Goal: Check status: Check status

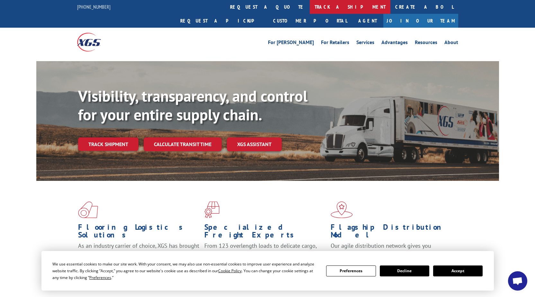
click at [310, 8] on link "track a shipment" at bounding box center [350, 7] width 81 height 14
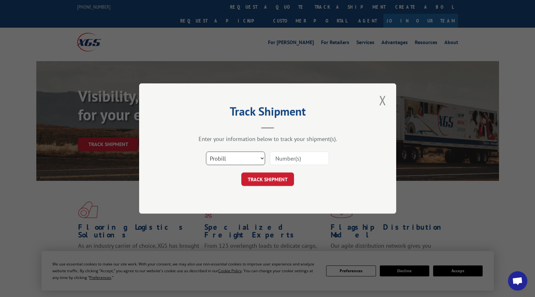
click at [256, 153] on select "Select category... Probill BOL PO" at bounding box center [235, 157] width 59 height 13
select select "po"
click at [206, 151] on select "Select category... Probill BOL PO" at bounding box center [235, 157] width 59 height 13
click at [309, 162] on input at bounding box center [299, 157] width 59 height 13
type input "51540394"
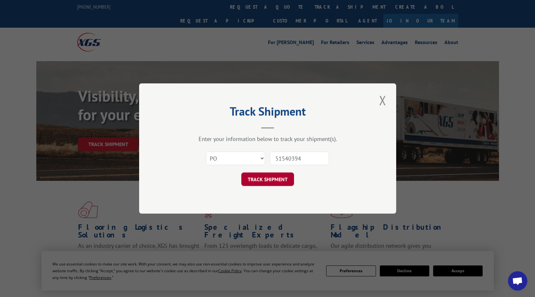
click at [270, 183] on button "TRACK SHIPMENT" at bounding box center [267, 178] width 53 height 13
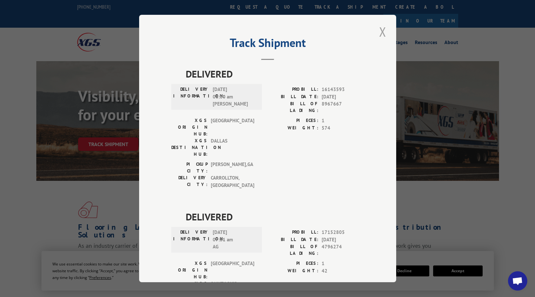
click at [377, 31] on button "Close modal" at bounding box center [382, 32] width 11 height 18
